Goal: Task Accomplishment & Management: Manage account settings

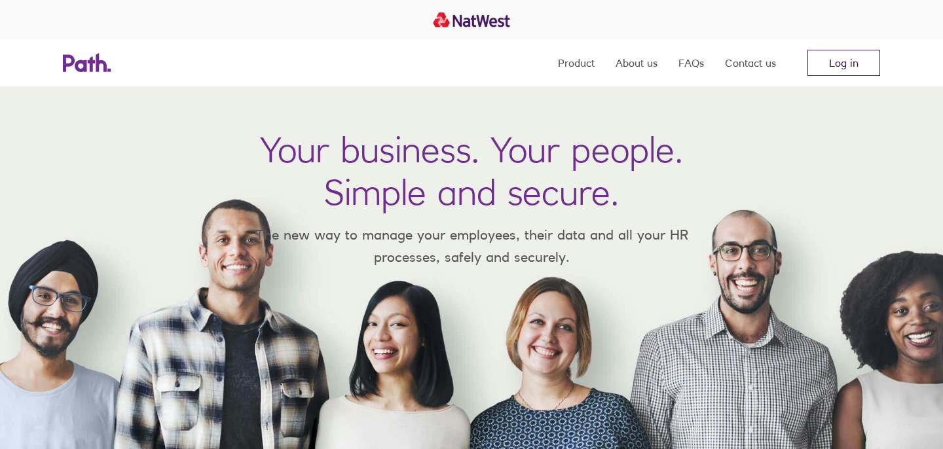
click at [874, 55] on link "Log in" at bounding box center [843, 63] width 73 height 26
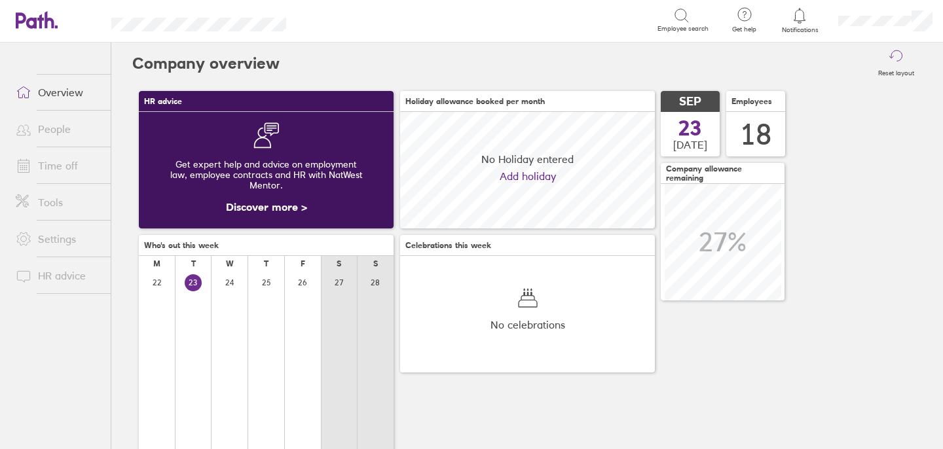
scroll to position [117, 255]
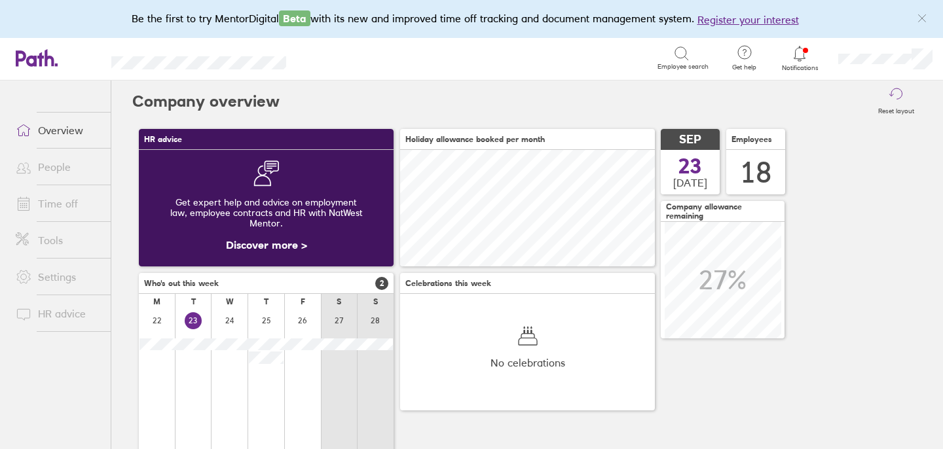
click at [60, 201] on link "Time off" at bounding box center [57, 204] width 105 height 26
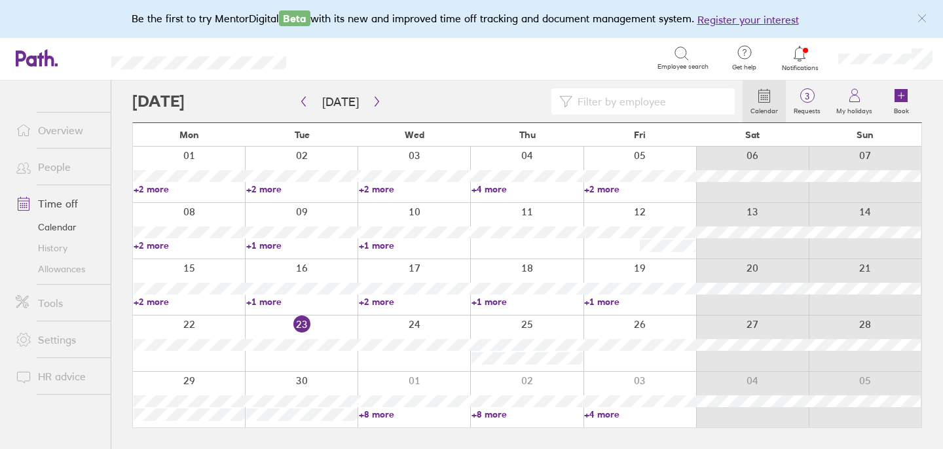
click at [65, 270] on link "Allowances" at bounding box center [57, 269] width 105 height 21
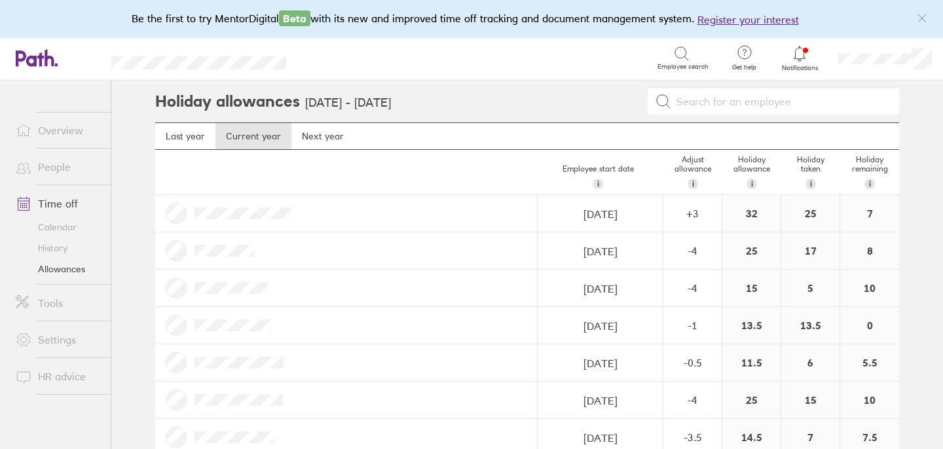
click at [61, 228] on link "Calendar" at bounding box center [57, 227] width 105 height 21
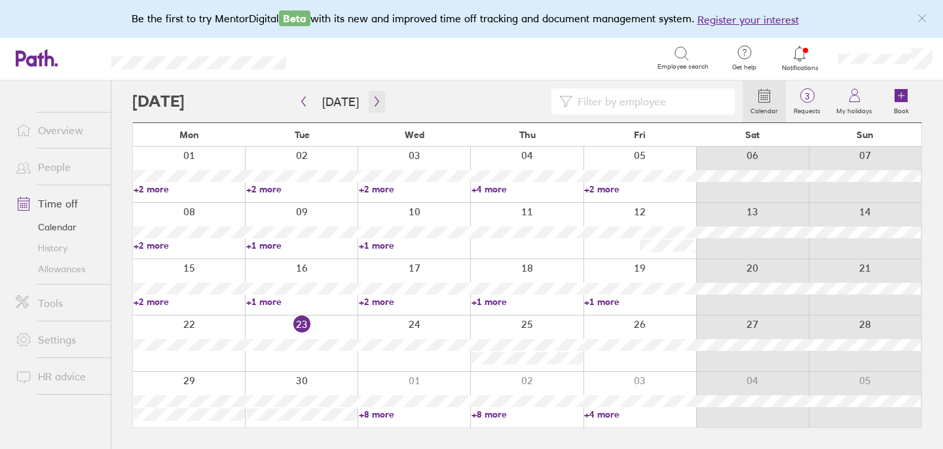
click at [372, 103] on icon "button" at bounding box center [377, 101] width 10 height 10
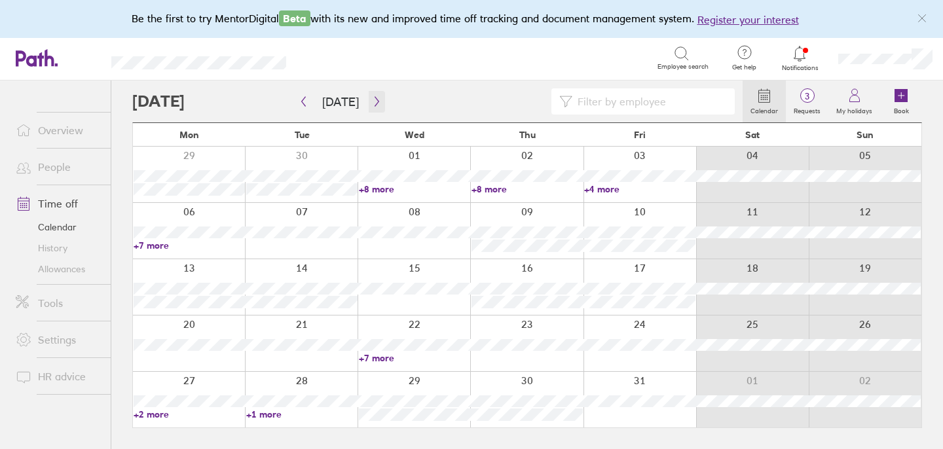
click at [372, 102] on icon "button" at bounding box center [377, 101] width 10 height 10
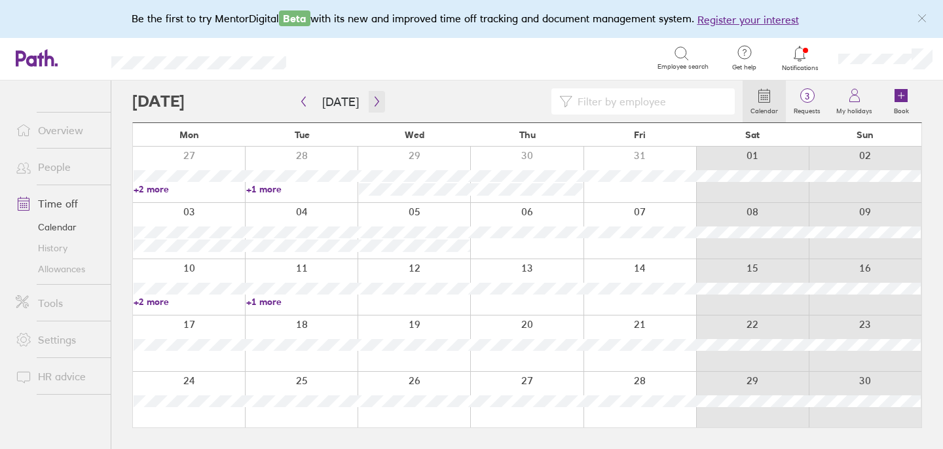
click at [372, 102] on icon "button" at bounding box center [377, 101] width 10 height 10
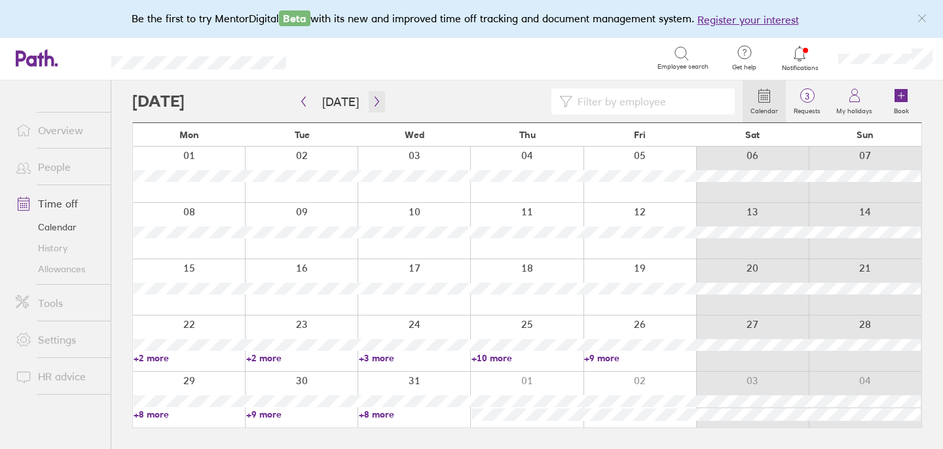
click at [375, 100] on icon "button" at bounding box center [377, 102] width 4 height 10
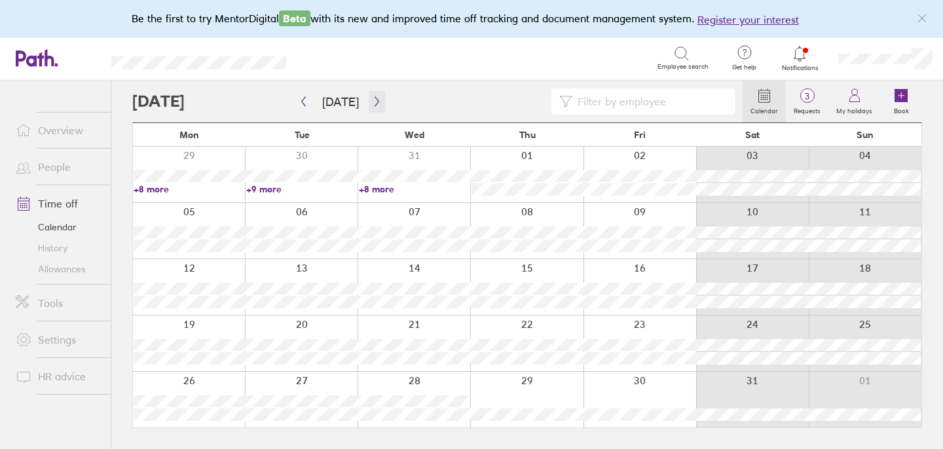
click at [375, 100] on icon "button" at bounding box center [377, 102] width 4 height 10
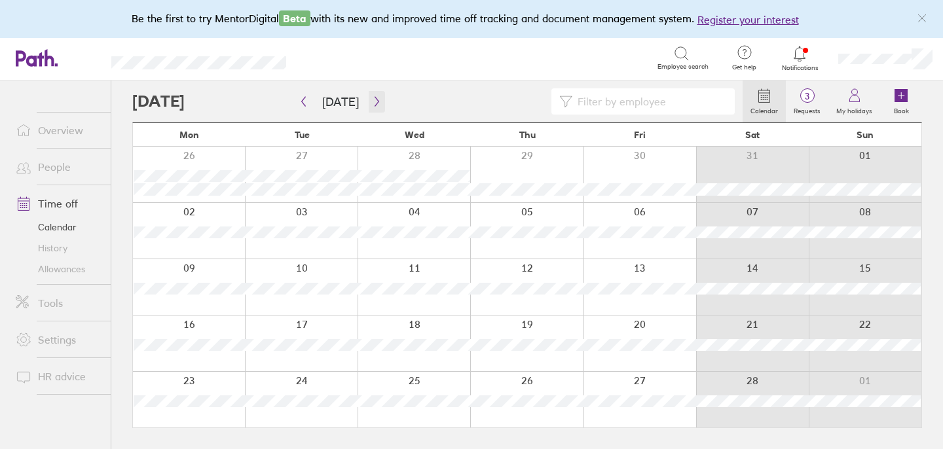
click at [375, 100] on icon "button" at bounding box center [377, 102] width 4 height 10
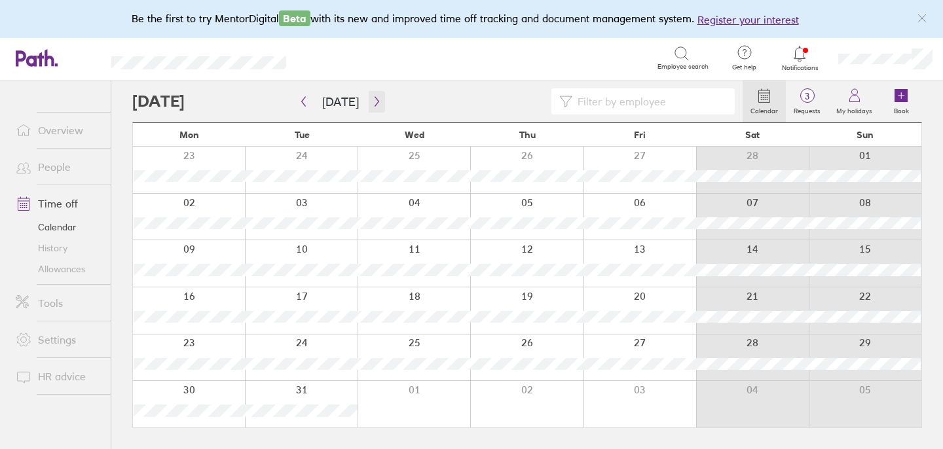
click at [375, 100] on icon "button" at bounding box center [377, 102] width 4 height 10
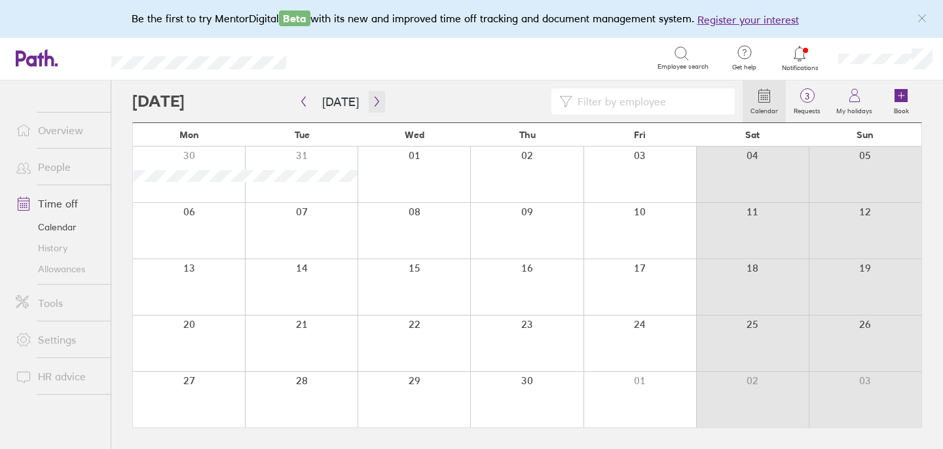
click at [375, 100] on icon "button" at bounding box center [377, 102] width 4 height 10
click at [227, 238] on div at bounding box center [189, 231] width 112 height 56
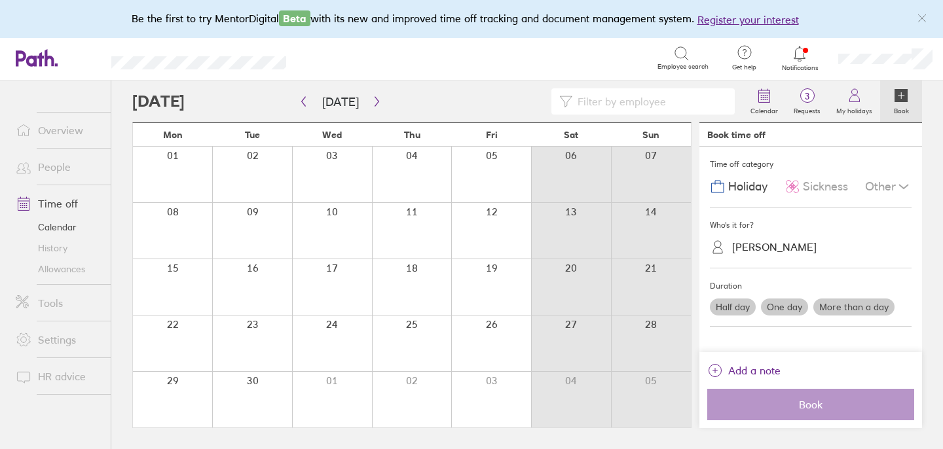
click at [852, 312] on label "More than a day" at bounding box center [853, 307] width 81 height 17
click at [0, 0] on input "More than a day" at bounding box center [0, 0] width 0 height 0
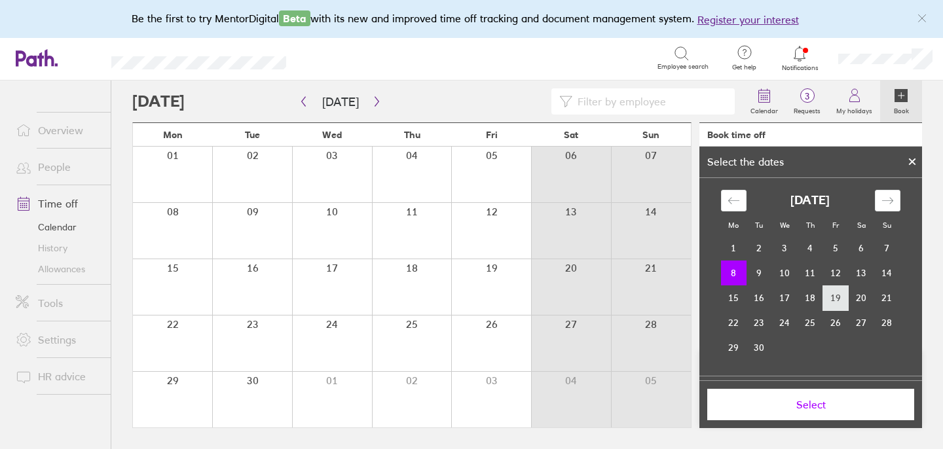
click at [836, 300] on td "19" at bounding box center [836, 297] width 26 height 25
click at [725, 274] on td "8" at bounding box center [734, 273] width 26 height 25
click at [832, 304] on td "19" at bounding box center [836, 297] width 26 height 25
click at [729, 266] on td "8" at bounding box center [734, 273] width 26 height 25
drag, startPoint x: 730, startPoint y: 269, endPoint x: 832, endPoint y: 294, distance: 104.5
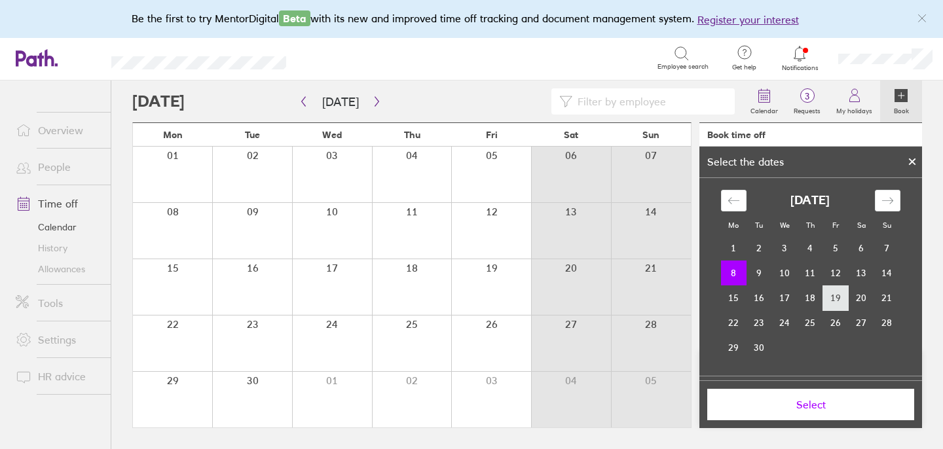
click at [832, 295] on tbody "1 2 3 4 5 6 7 8 9 10 11 12 13 14 15 16 17 18 19 20 21 22 23 24 25 26 27 28 29 30" at bounding box center [810, 298] width 179 height 124
click at [832, 294] on td "19" at bounding box center [836, 297] width 26 height 25
click at [736, 270] on td "8" at bounding box center [734, 273] width 26 height 25
click at [761, 390] on button "Select" at bounding box center [810, 404] width 207 height 31
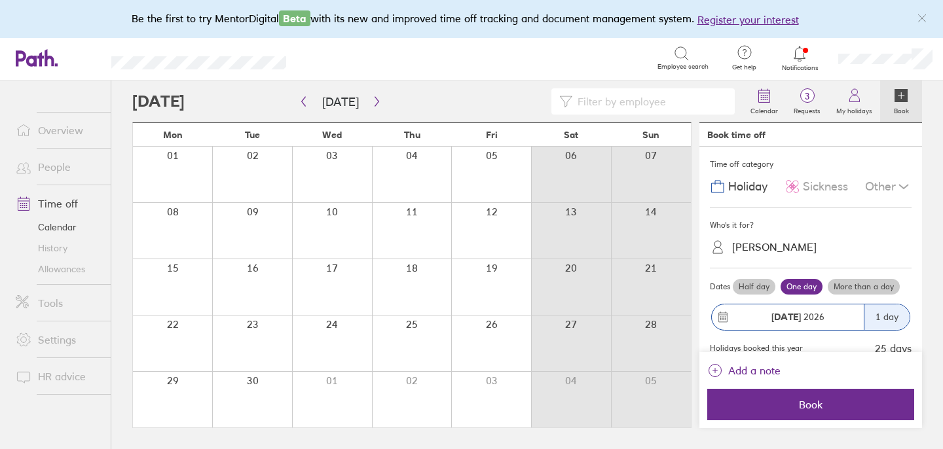
click at [854, 289] on label "More than a day" at bounding box center [864, 287] width 72 height 16
click at [0, 0] on input "More than a day" at bounding box center [0, 0] width 0 height 0
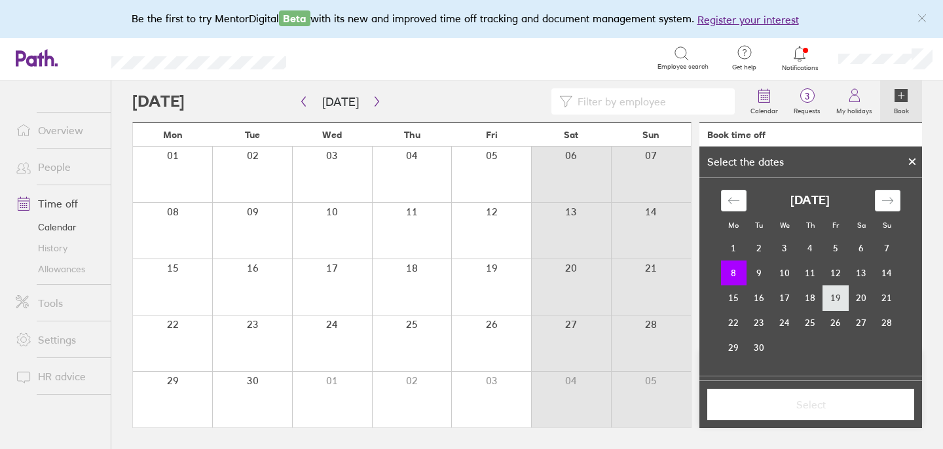
click at [830, 295] on td "19" at bounding box center [836, 297] width 26 height 25
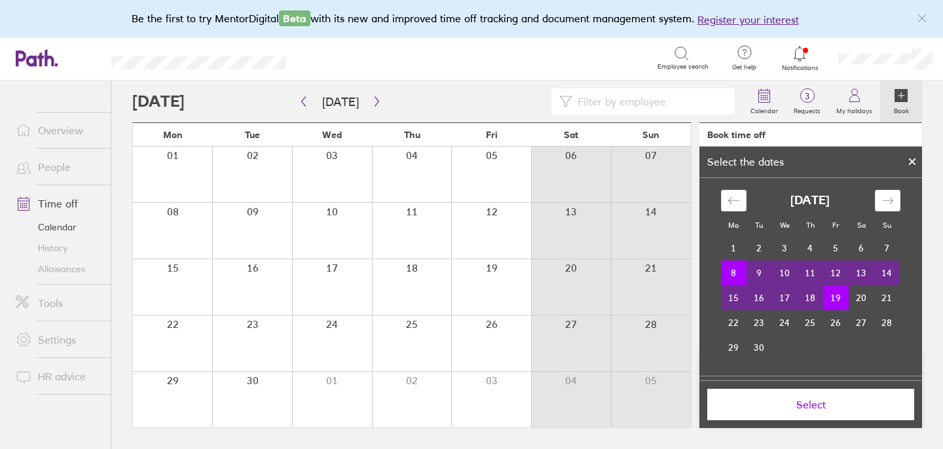
click at [793, 396] on button "Select" at bounding box center [810, 404] width 207 height 31
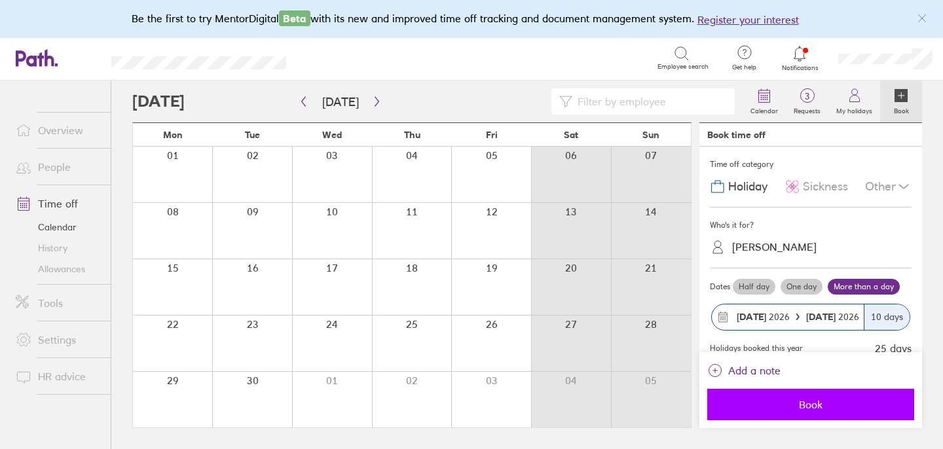
click at [792, 405] on span "Book" at bounding box center [810, 405] width 189 height 12
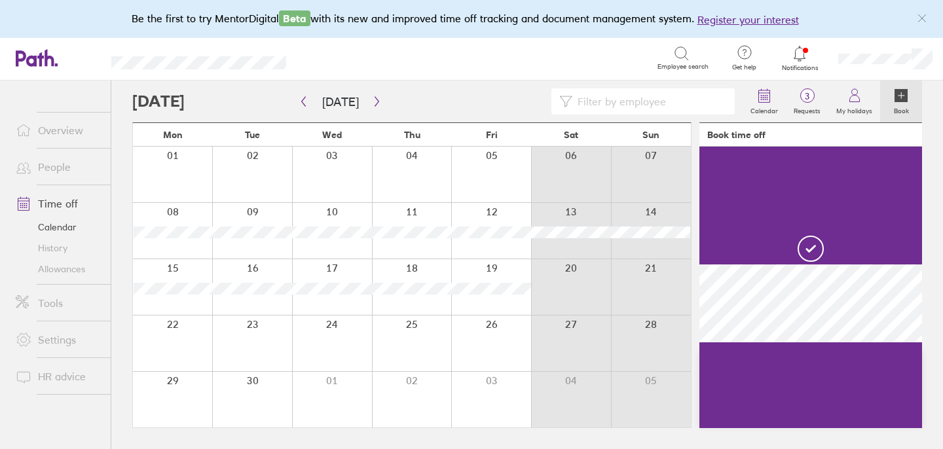
click at [197, 250] on div at bounding box center [172, 231] width 79 height 56
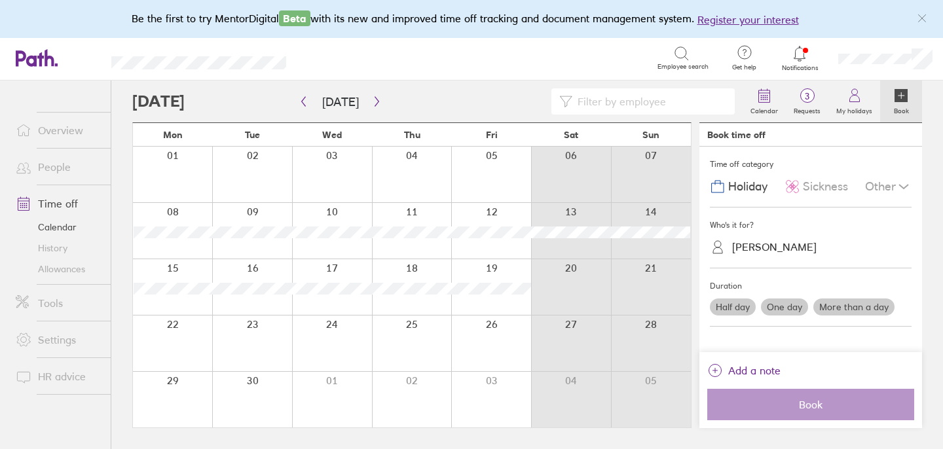
click at [773, 263] on div "Who's it for? Kate Manning" at bounding box center [811, 238] width 202 height 61
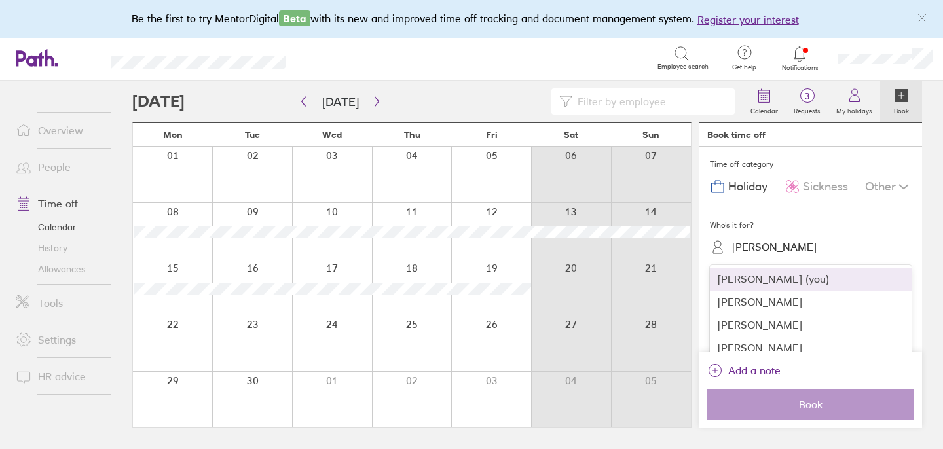
click at [779, 245] on div "Kate Manning" at bounding box center [774, 247] width 84 height 12
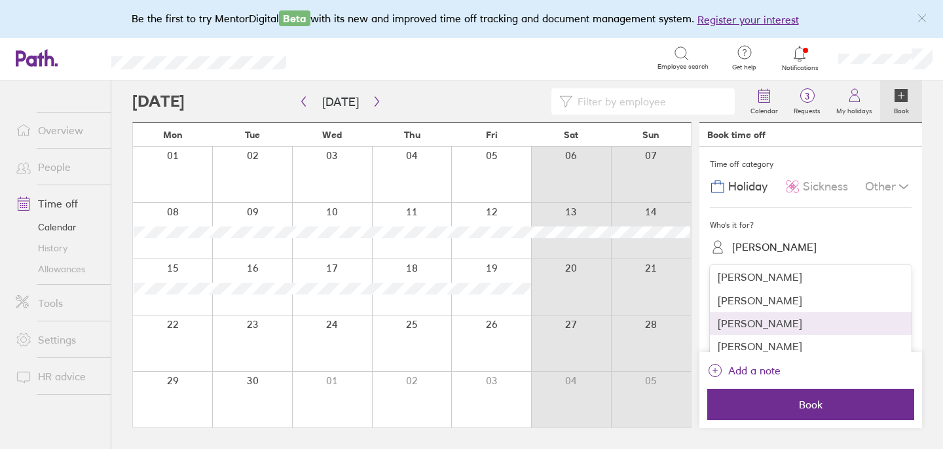
scroll to position [240, 0]
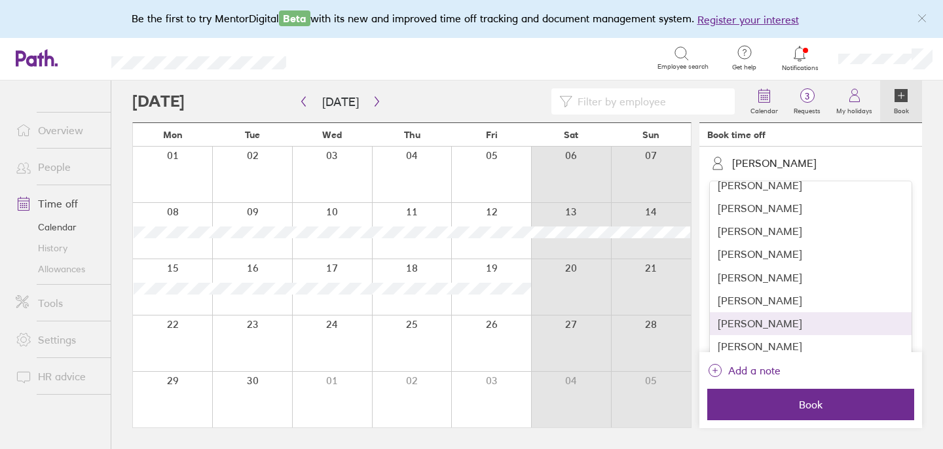
click at [777, 323] on div "Michael Jenkins" at bounding box center [811, 323] width 202 height 23
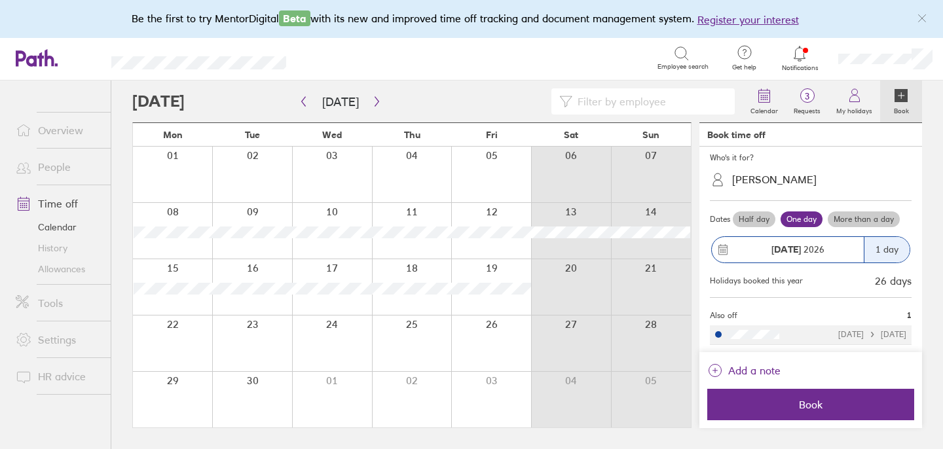
click at [867, 219] on label "More than a day" at bounding box center [864, 220] width 72 height 16
click at [0, 0] on input "More than a day" at bounding box center [0, 0] width 0 height 0
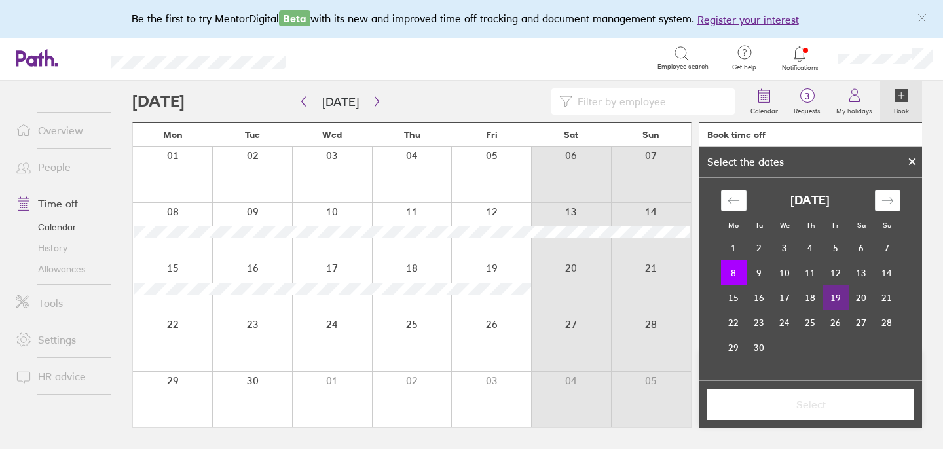
click at [832, 302] on td "19" at bounding box center [836, 297] width 26 height 25
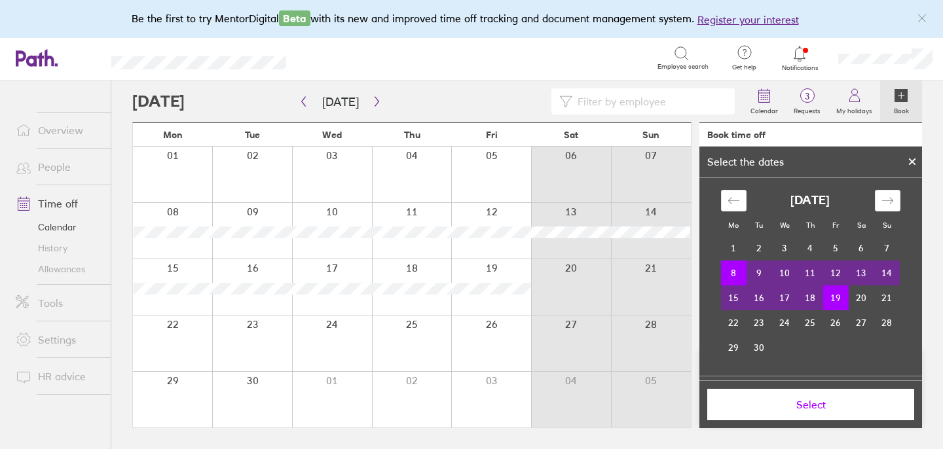
click at [809, 399] on span "Select" at bounding box center [810, 405] width 189 height 12
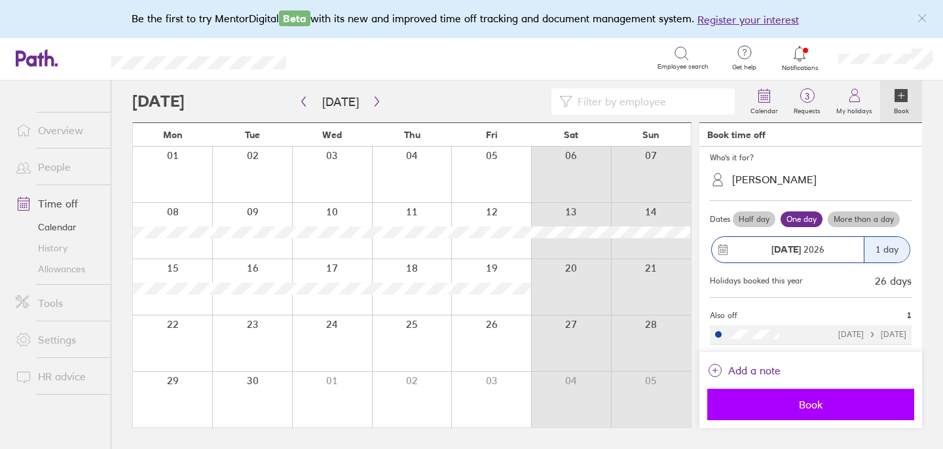
click at [810, 410] on span "Book" at bounding box center [810, 405] width 189 height 12
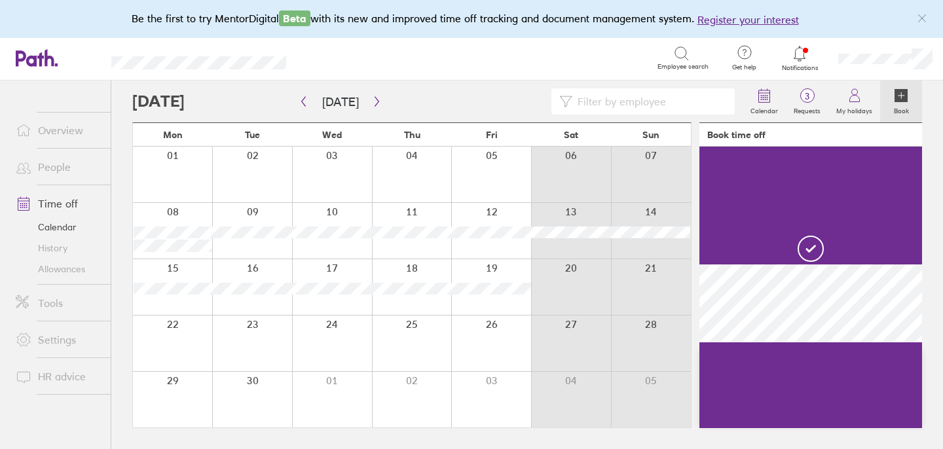
scroll to position [0, 0]
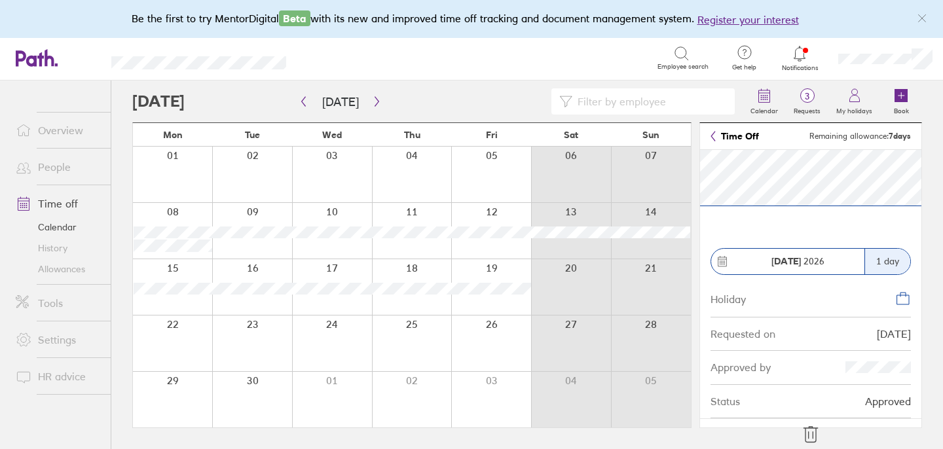
click at [813, 435] on icon at bounding box center [810, 435] width 14 height 16
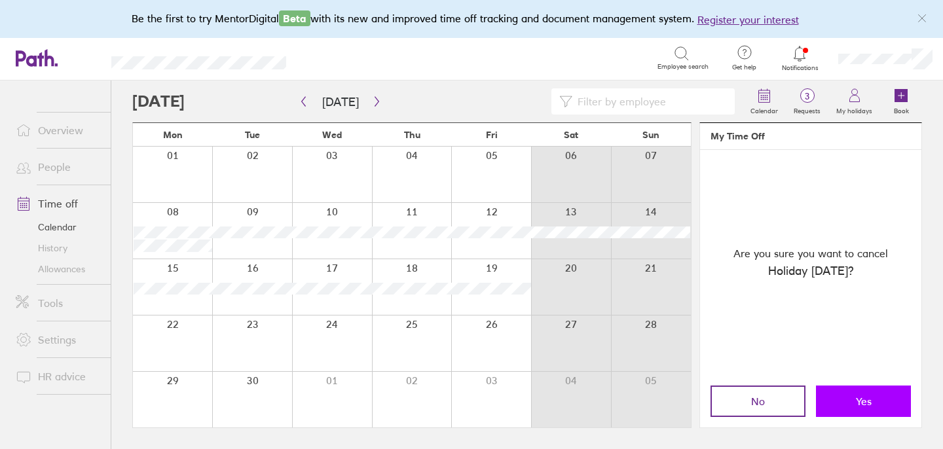
click at [856, 403] on span "Yes" at bounding box center [864, 402] width 16 height 12
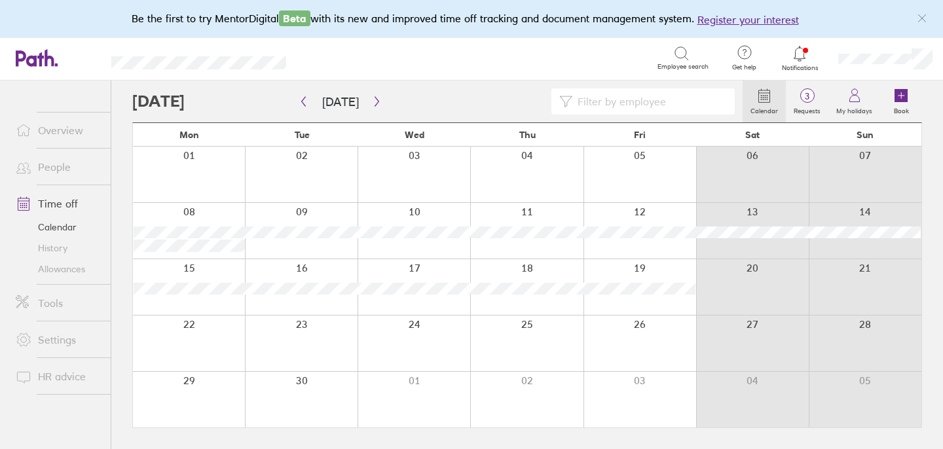
click at [281, 250] on div at bounding box center [301, 231] width 113 height 56
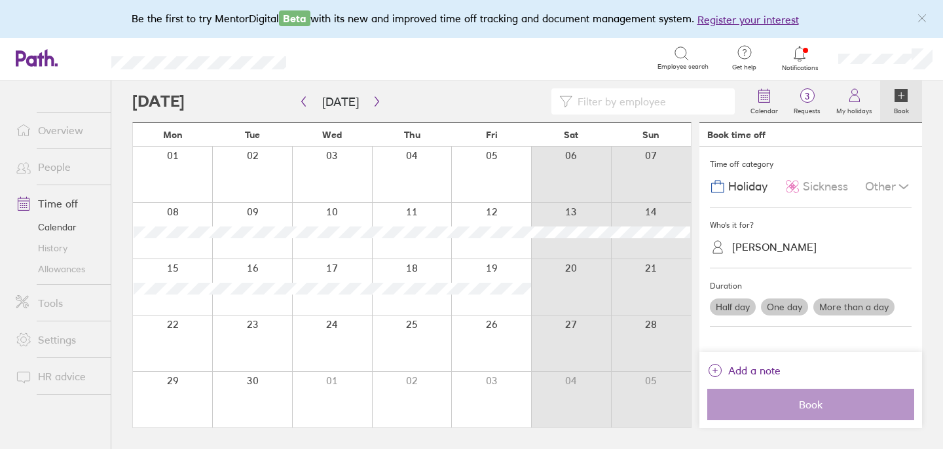
click at [179, 251] on div at bounding box center [172, 231] width 79 height 56
click at [777, 242] on div "Kate Manning" at bounding box center [774, 247] width 84 height 12
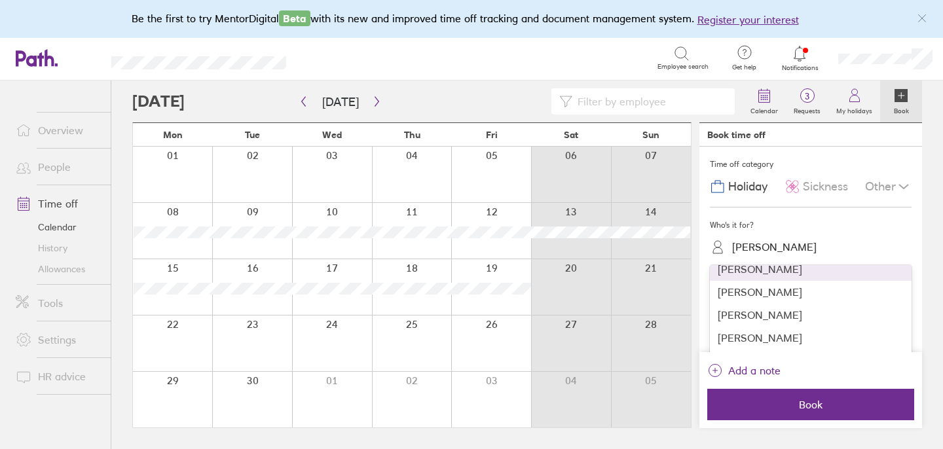
scroll to position [92, 0]
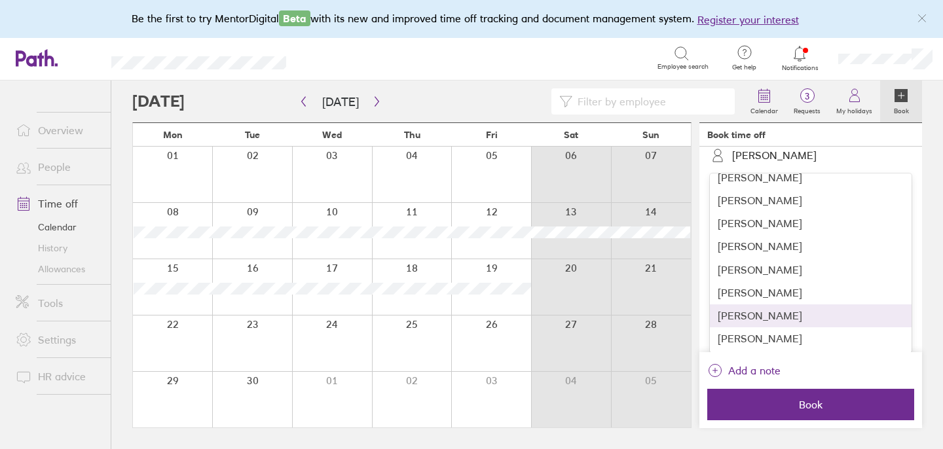
click at [758, 314] on div "Michael Jenkins" at bounding box center [811, 315] width 202 height 23
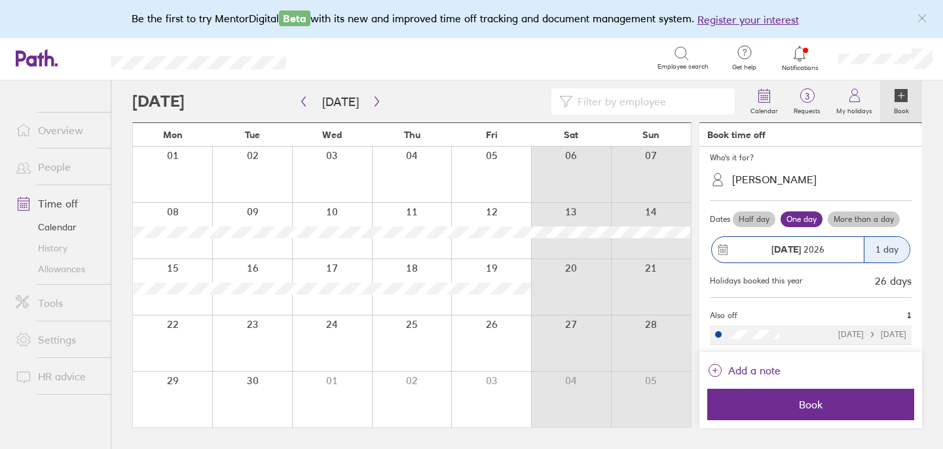
click at [874, 221] on label "More than a day" at bounding box center [864, 220] width 72 height 16
click at [0, 0] on input "More than a day" at bounding box center [0, 0] width 0 height 0
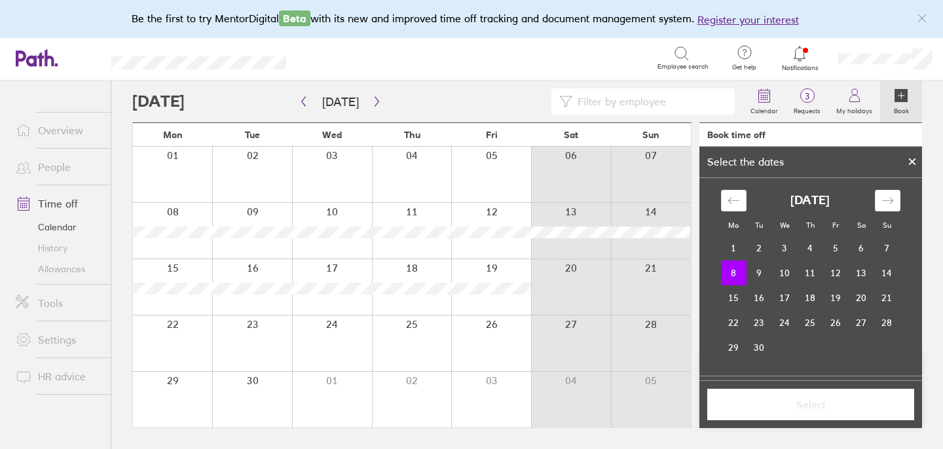
click at [735, 274] on td "8" at bounding box center [734, 273] width 26 height 25
click at [834, 296] on td "19" at bounding box center [836, 297] width 26 height 25
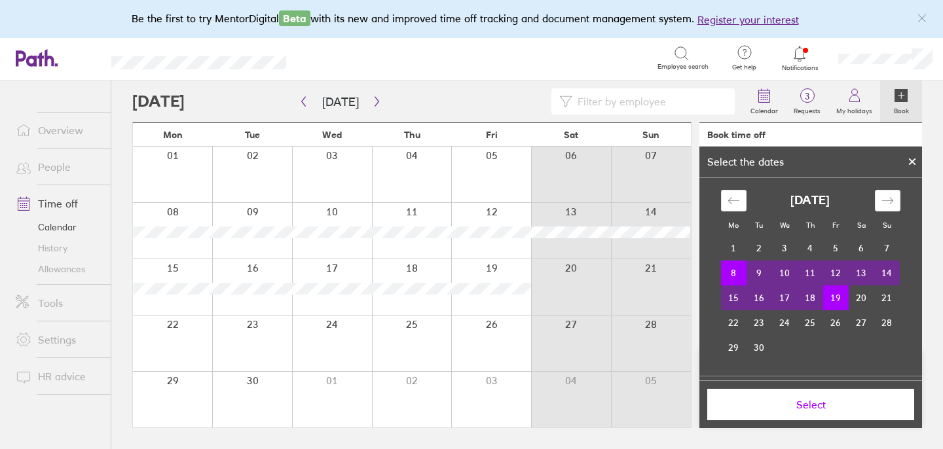
click at [820, 393] on button "Select" at bounding box center [810, 404] width 207 height 31
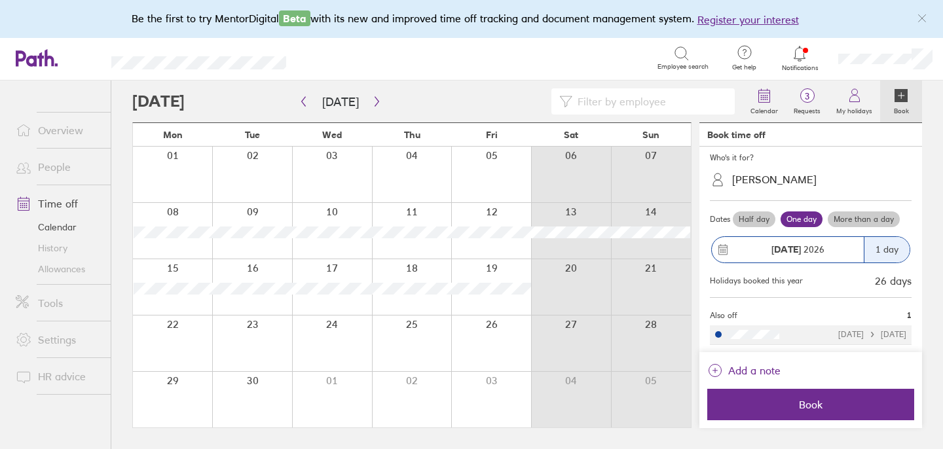
click at [856, 215] on label "More than a day" at bounding box center [864, 220] width 72 height 16
click at [0, 0] on input "More than a day" at bounding box center [0, 0] width 0 height 0
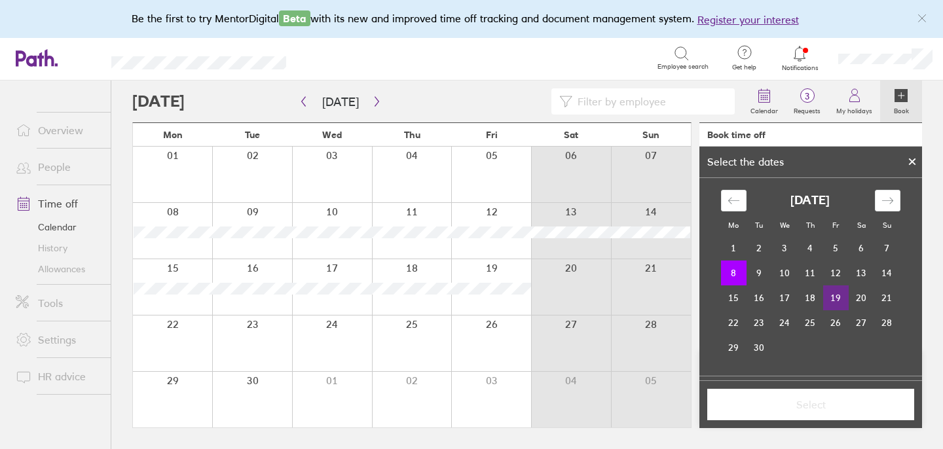
click at [829, 298] on td "19" at bounding box center [836, 297] width 26 height 25
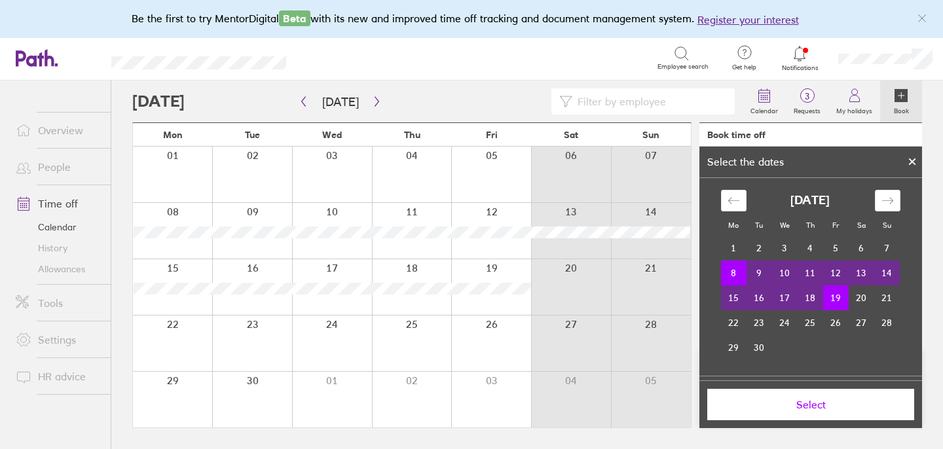
click at [801, 402] on span "Select" at bounding box center [810, 405] width 189 height 12
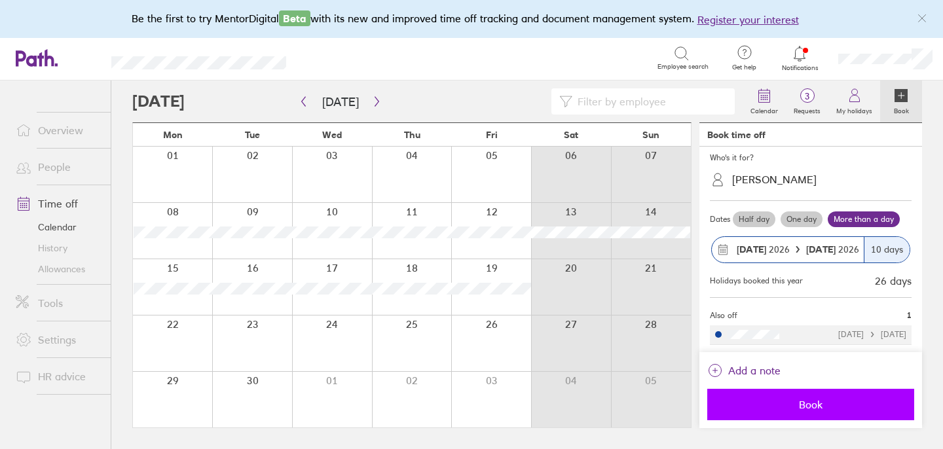
click at [790, 407] on span "Book" at bounding box center [810, 405] width 189 height 12
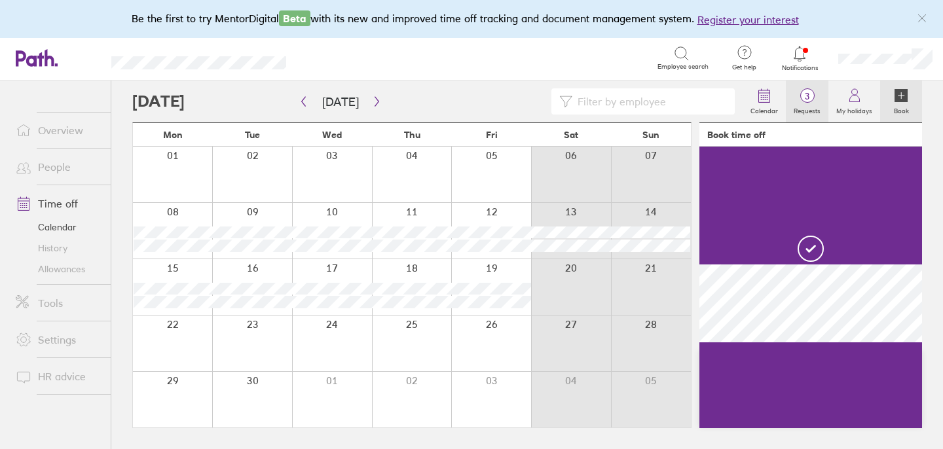
scroll to position [0, 0]
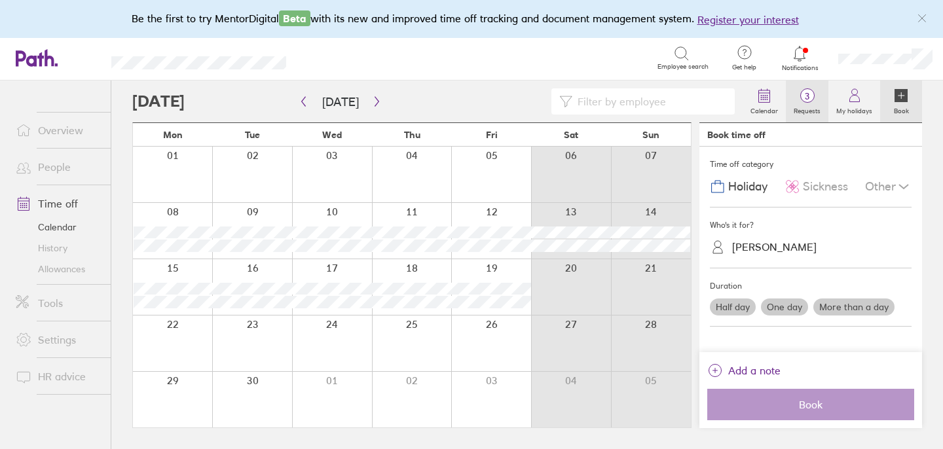
click at [805, 109] on label "Requests" at bounding box center [807, 109] width 43 height 12
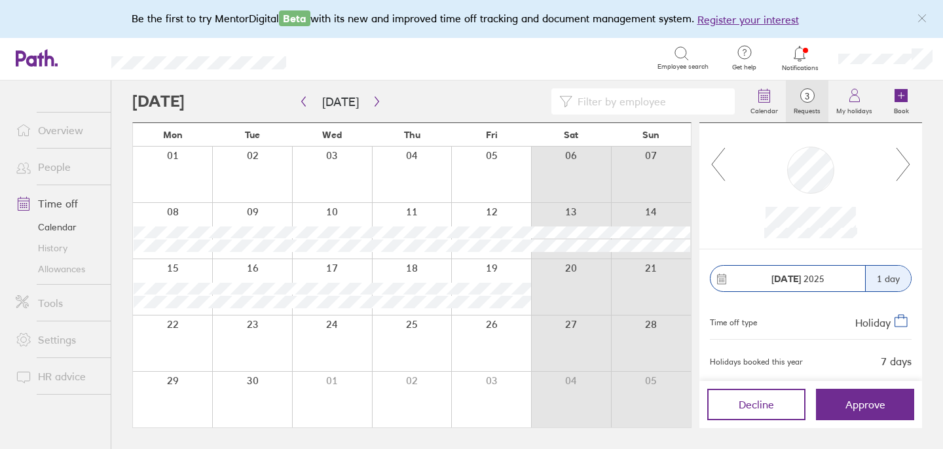
click at [904, 160] on icon at bounding box center [903, 164] width 16 height 35
